Goal: Task Accomplishment & Management: Manage account settings

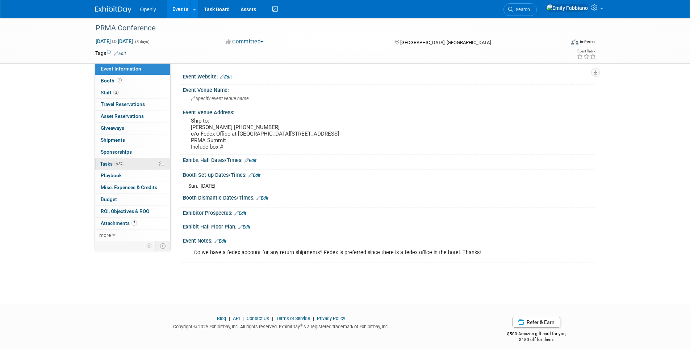
click at [132, 164] on link "67% Tasks 67%" at bounding box center [132, 165] width 75 height 12
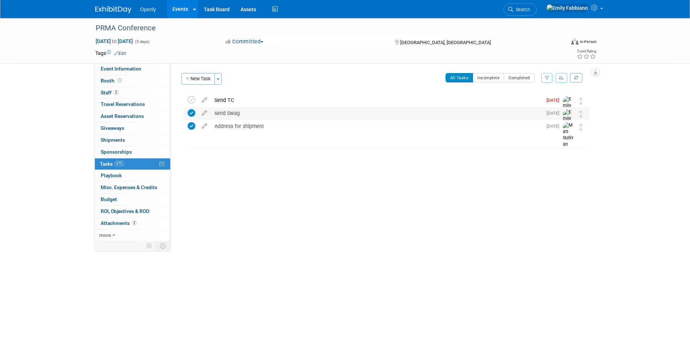
click at [191, 112] on icon at bounding box center [192, 113] width 8 height 8
click at [258, 123] on div "Address for shipment" at bounding box center [376, 126] width 331 height 12
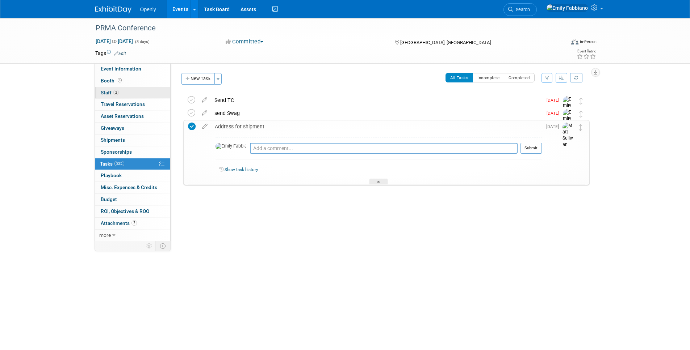
click at [129, 90] on link "2 Staff 2" at bounding box center [132, 93] width 75 height 12
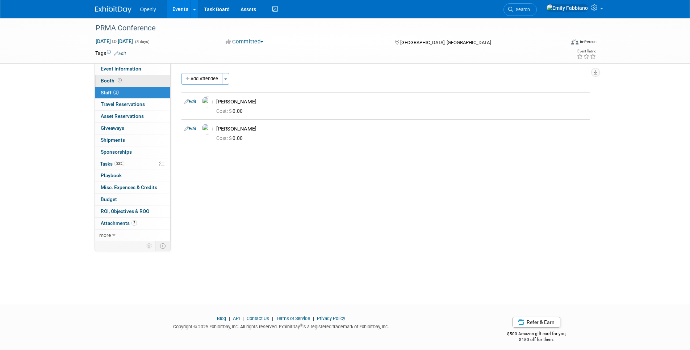
click at [144, 81] on link "Booth" at bounding box center [132, 81] width 75 height 12
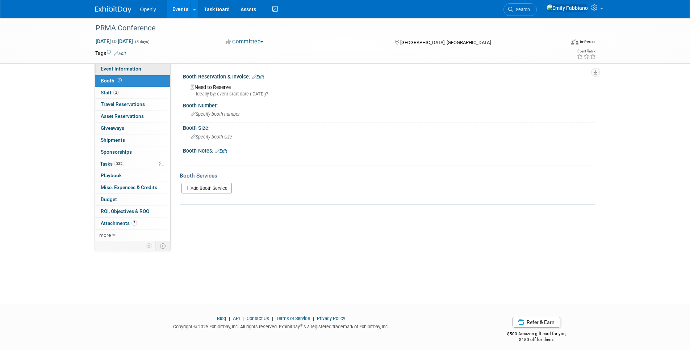
click at [142, 69] on link "Event Information" at bounding box center [132, 69] width 75 height 12
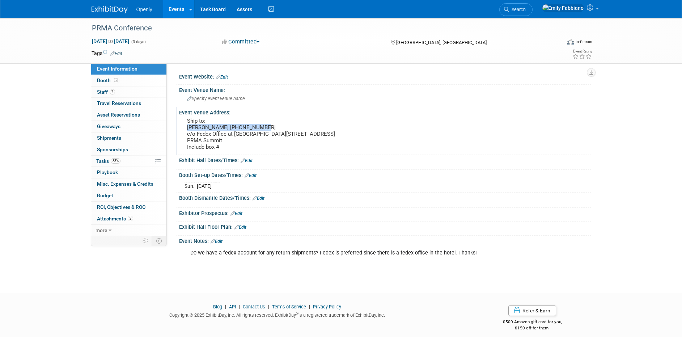
drag, startPoint x: 186, startPoint y: 127, endPoint x: 271, endPoint y: 130, distance: 84.7
click at [271, 130] on div "Ship to: [PERSON_NAME] [PHONE_NUMBER] c/o Fedex Office at [GEOGRAPHIC_DATA][STR…" at bounding box center [265, 134] width 161 height 36
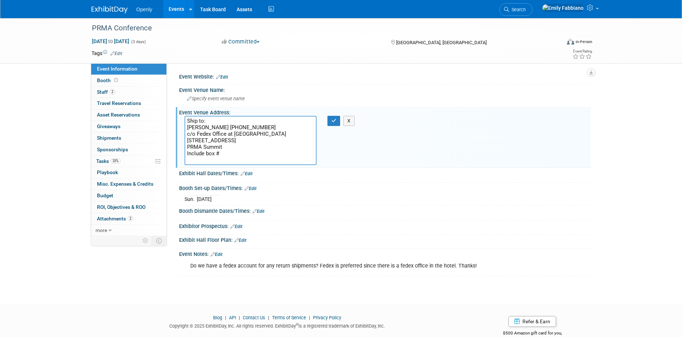
click at [270, 126] on textarea "Ship to: [PERSON_NAME] [PHONE_NUMBER] c/o Fedex Office at [GEOGRAPHIC_DATA][STR…" at bounding box center [251, 140] width 132 height 49
drag, startPoint x: 270, startPoint y: 126, endPoint x: 173, endPoint y: 127, distance: 96.7
click at [173, 127] on div "Event Website: Edit Event Venue Name: Specify event venue name X" at bounding box center [379, 149] width 424 height 173
drag, startPoint x: 265, startPoint y: 136, endPoint x: 182, endPoint y: 136, distance: 83.6
click at [182, 136] on div "Ship to: [PERSON_NAME] [PHONE_NUMBER] c/o Fedex Office at [GEOGRAPHIC_DATA][STR…" at bounding box center [250, 140] width 143 height 49
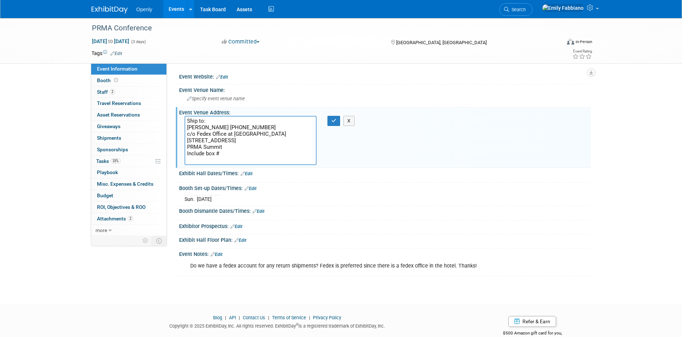
drag, startPoint x: 231, startPoint y: 143, endPoint x: 172, endPoint y: 143, distance: 58.6
click at [172, 143] on div "Event Website: Edit Event Venue Name: Specify event venue name X" at bounding box center [379, 149] width 424 height 173
drag, startPoint x: 224, startPoint y: 153, endPoint x: 172, endPoint y: 155, distance: 52.2
click at [172, 155] on div "Event Website: Edit Event Venue Name: Specify event venue name X" at bounding box center [379, 149] width 424 height 173
